Goal: Find specific page/section: Find specific page/section

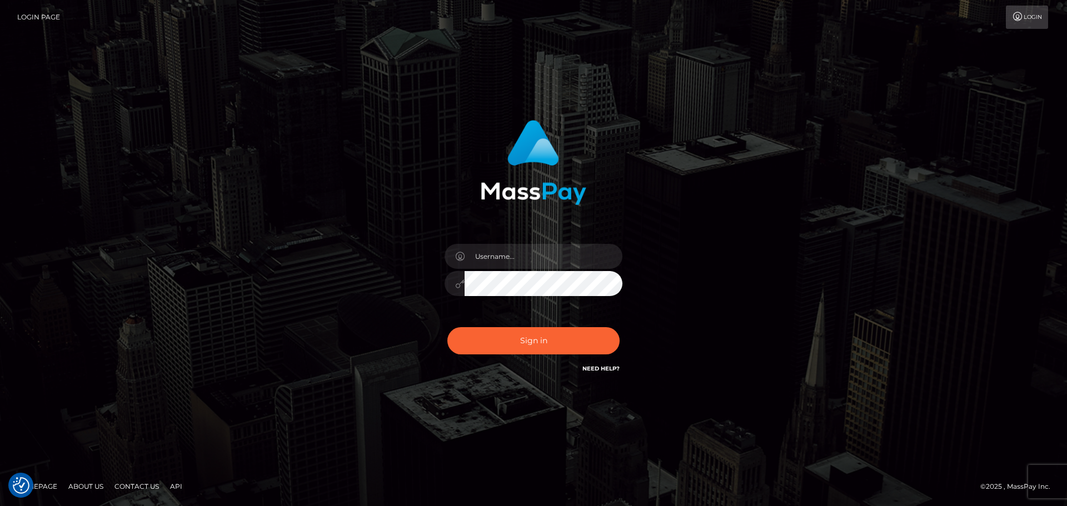
checkbox input "true"
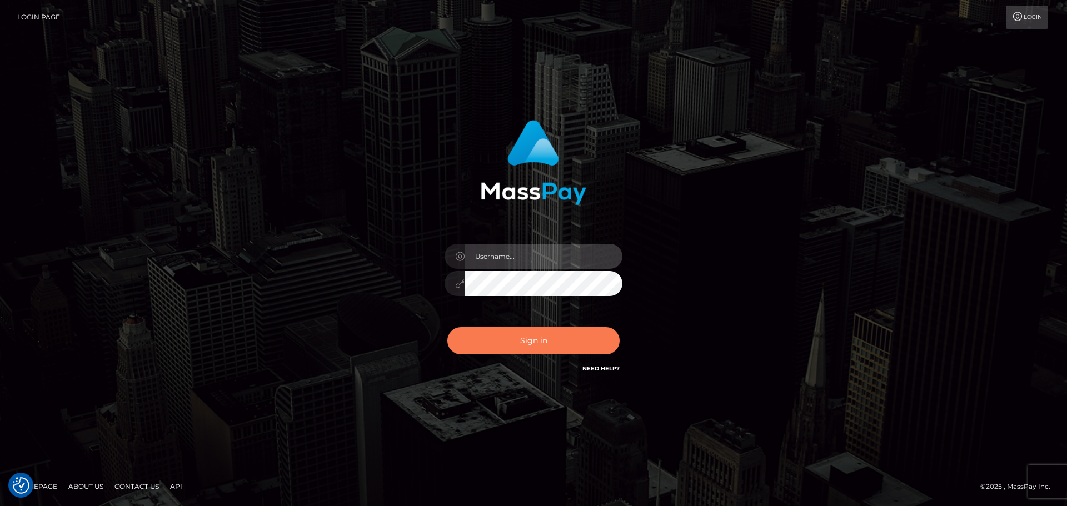
type input "knap.greatlife"
click at [529, 345] on button "Sign in" at bounding box center [533, 340] width 172 height 27
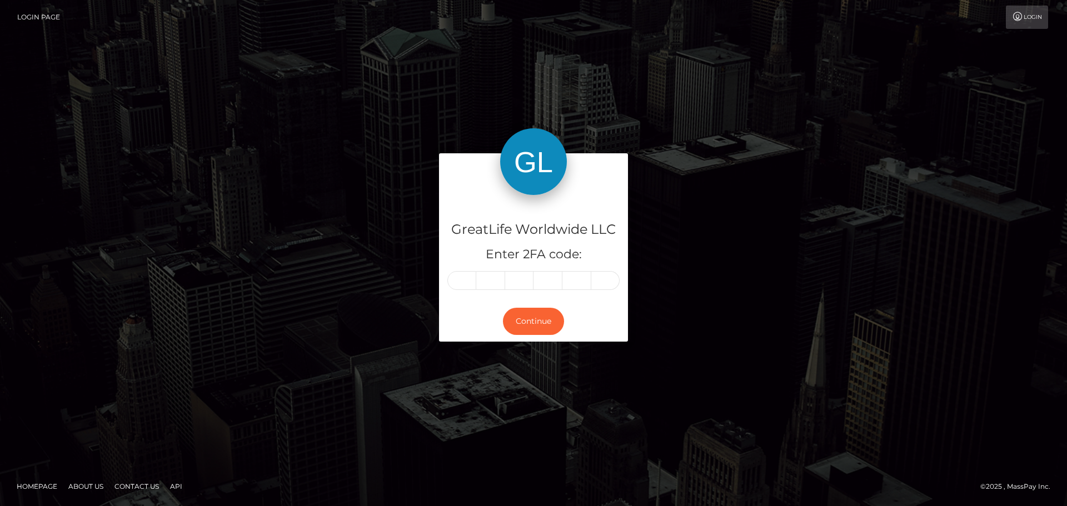
click at [462, 282] on input "text" at bounding box center [461, 280] width 29 height 19
click at [466, 281] on input "text" at bounding box center [461, 280] width 29 height 19
type input "6"
type input "4"
type input "9"
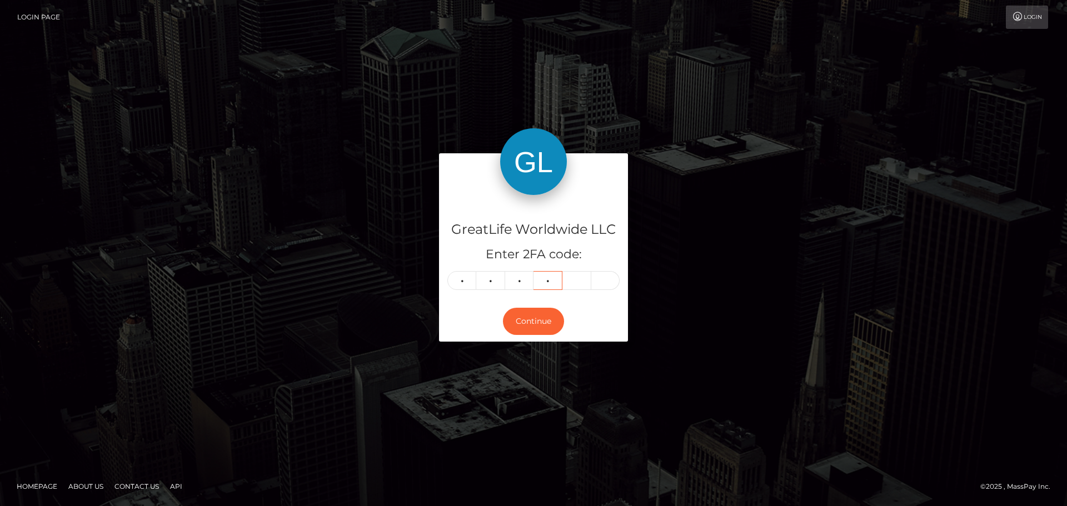
type input "2"
type input "3"
type input "4"
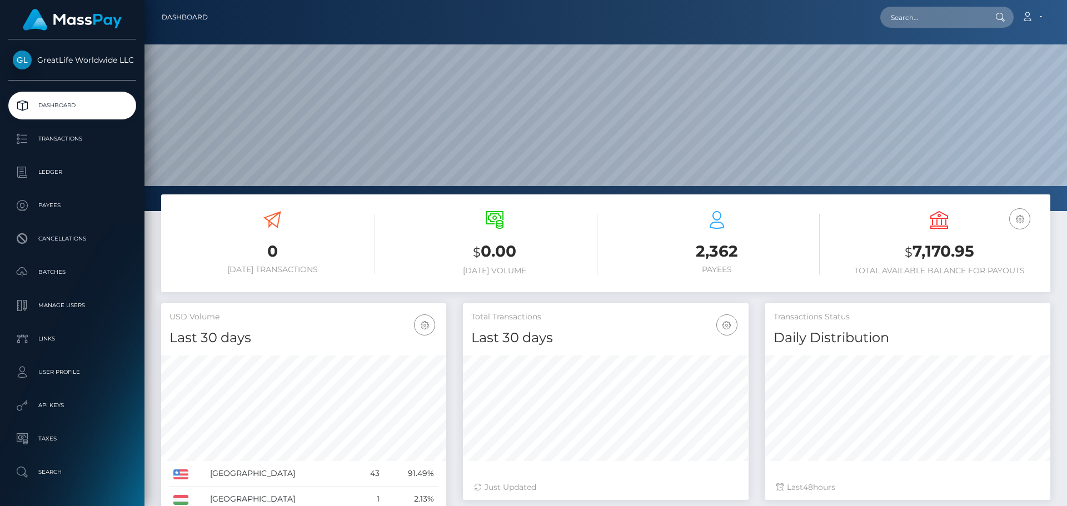
scroll to position [197, 286]
click at [953, 22] on input "text" at bounding box center [932, 17] width 104 height 21
click at [919, 21] on input "text" at bounding box center [932, 17] width 104 height 21
paste input "mongoflava@gmail.com"
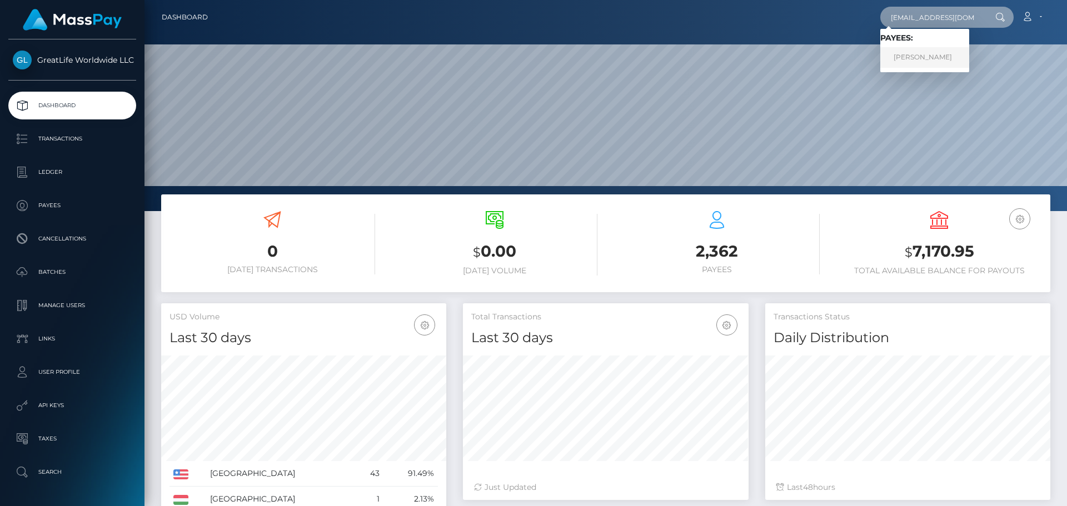
type input "mongoflava@gmail.com"
click at [930, 55] on link "Arthur Mongo" at bounding box center [924, 57] width 89 height 21
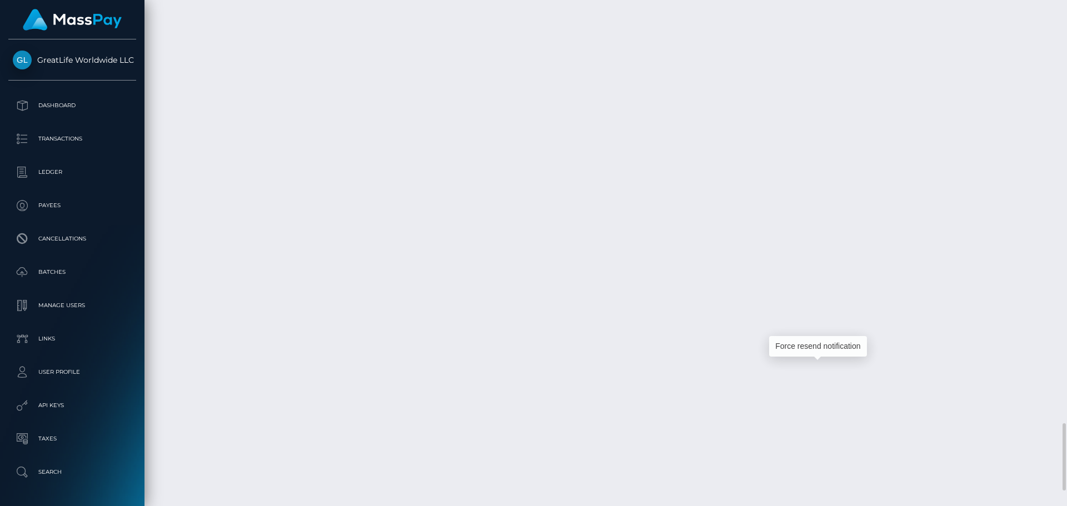
scroll to position [133, 286]
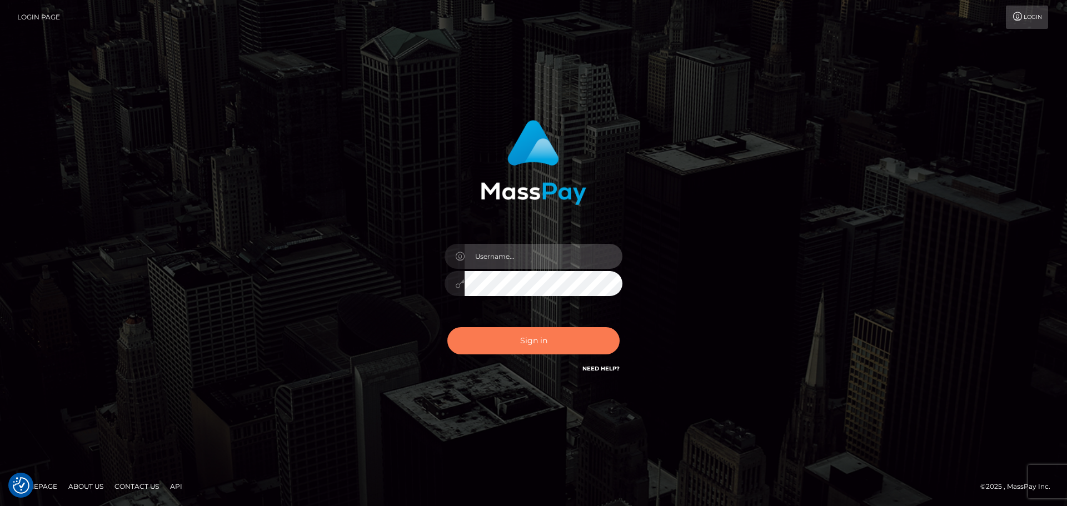
type input "knap.greatlife"
click at [515, 354] on button "Sign in" at bounding box center [533, 340] width 172 height 27
